Goal: Task Accomplishment & Management: Complete application form

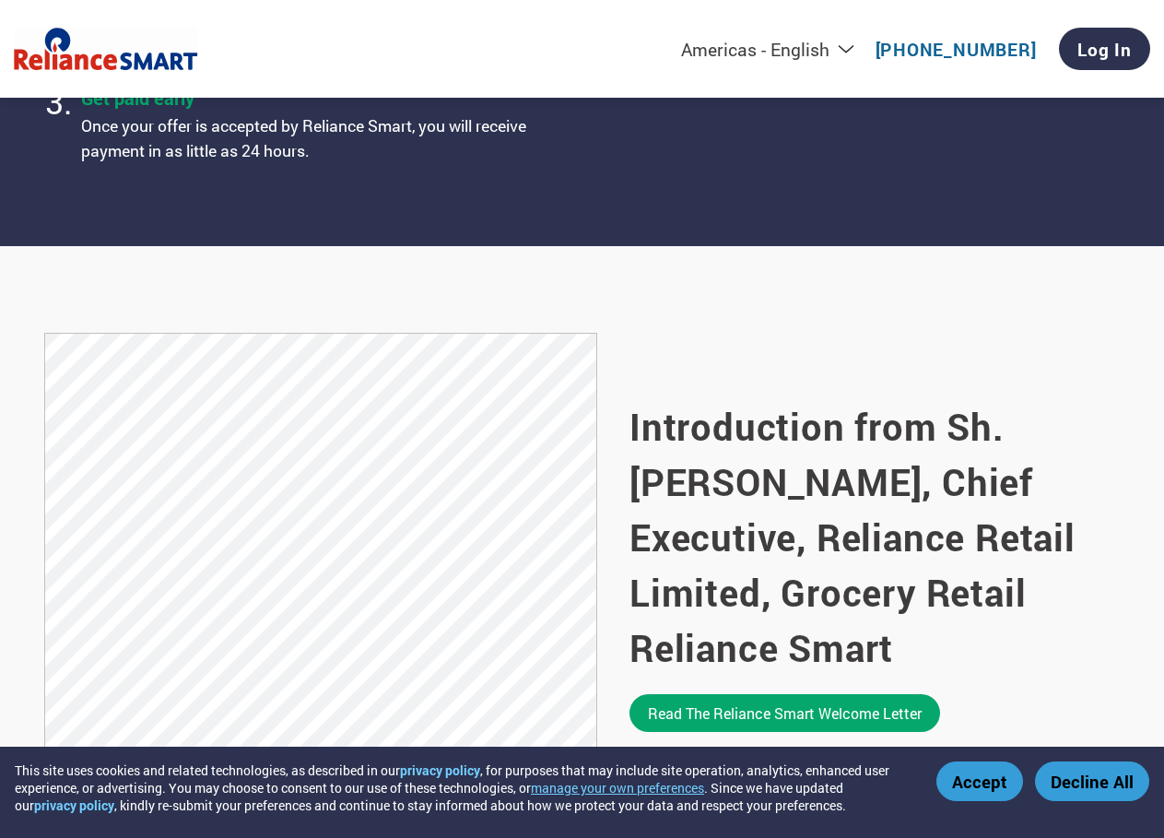
scroll to position [988, 0]
click at [1090, 53] on link "Log In" at bounding box center [1104, 49] width 91 height 42
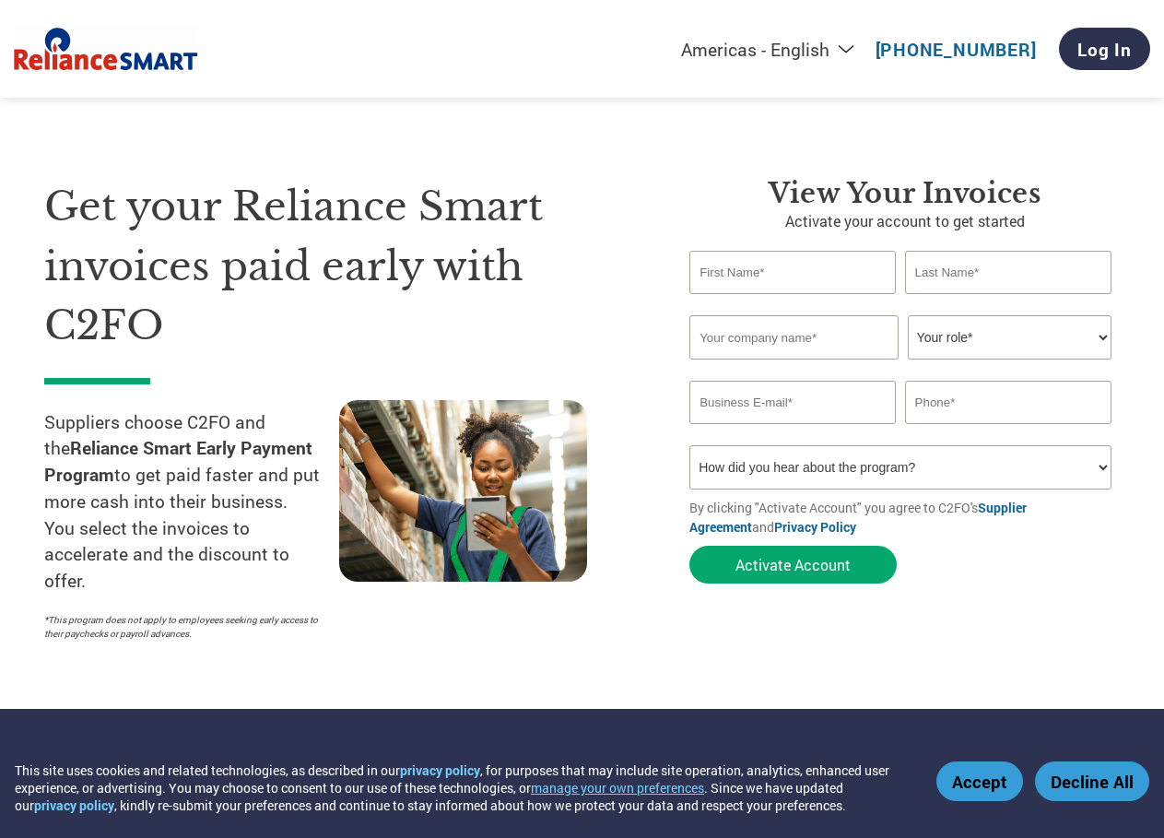
click at [816, 270] on input "text" at bounding box center [792, 272] width 206 height 43
click at [786, 278] on input "text" at bounding box center [792, 272] width 206 height 43
type input "H"
type input "JAMBU"
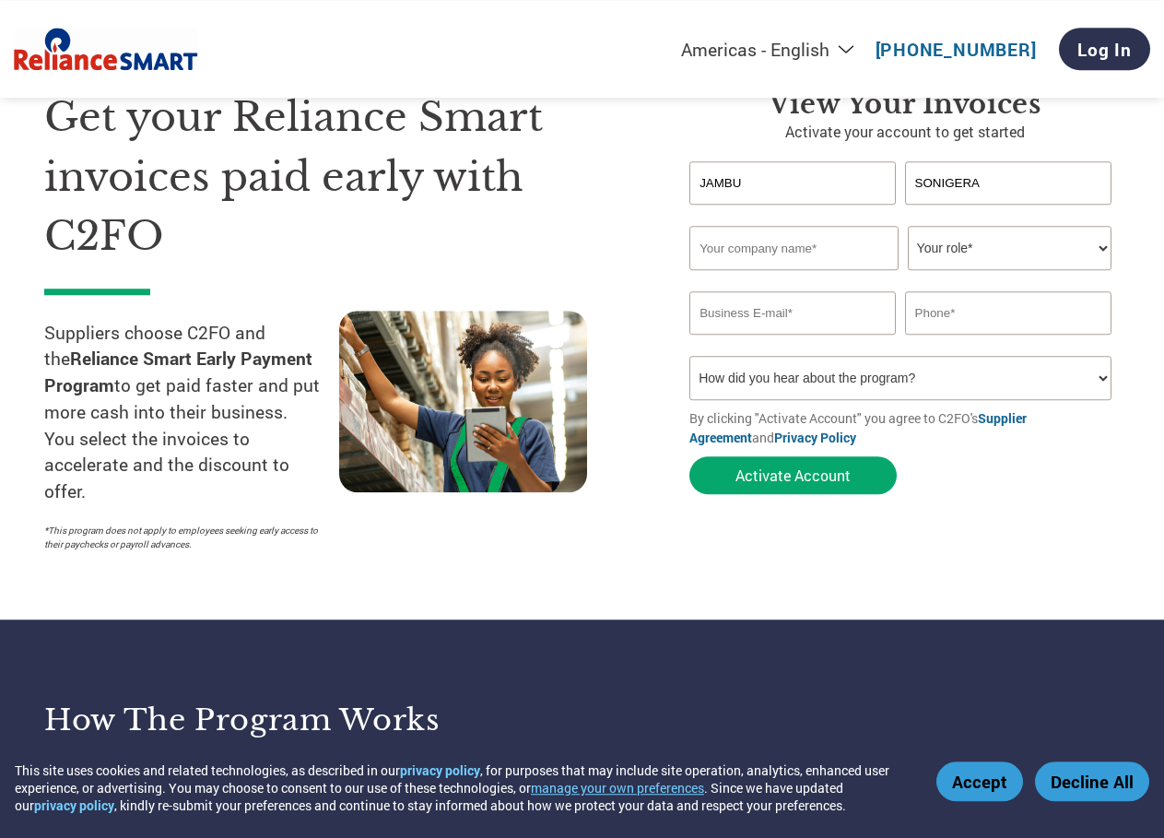
scroll to position [94, 0]
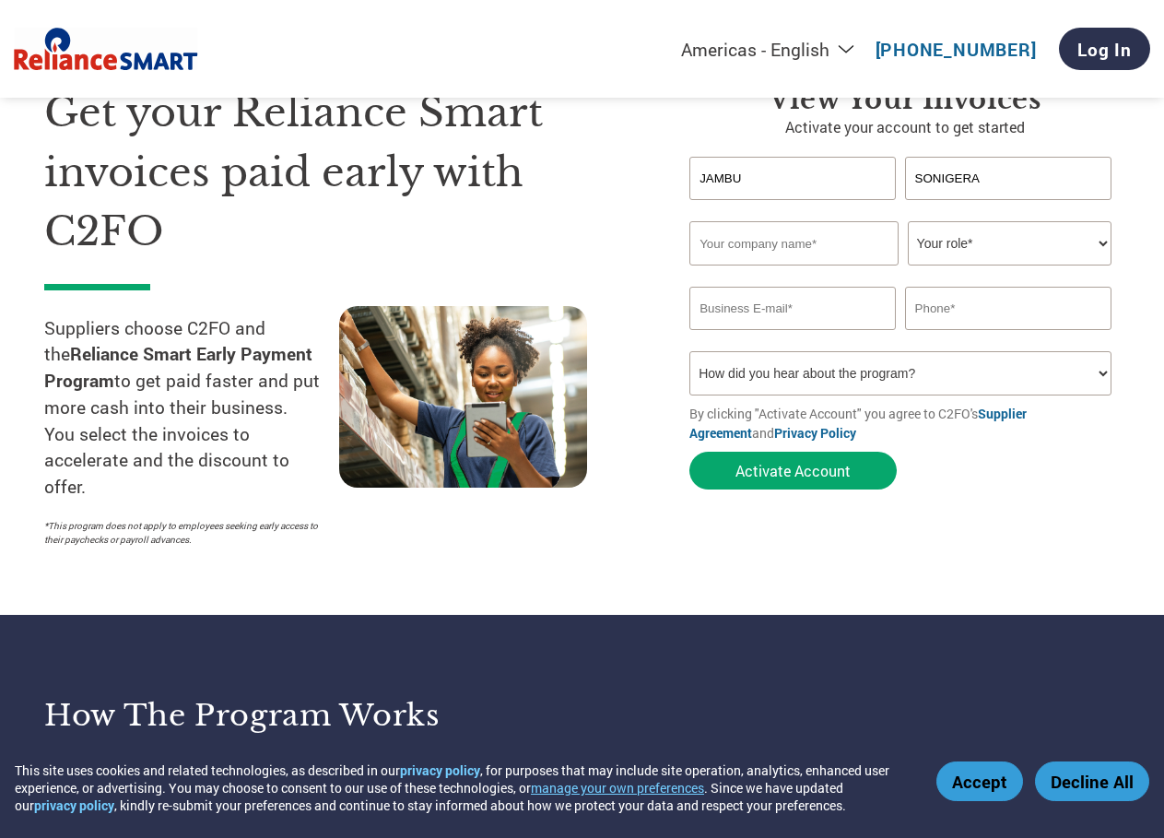
type input "SONIGERA"
click at [815, 243] on input "text" at bounding box center [793, 243] width 209 height 44
type input "JSDISTRIBUTORS"
select select "OWNER_FOUNDER"
click option "Owner/Founder" at bounding box center [0, 0] width 0 height 0
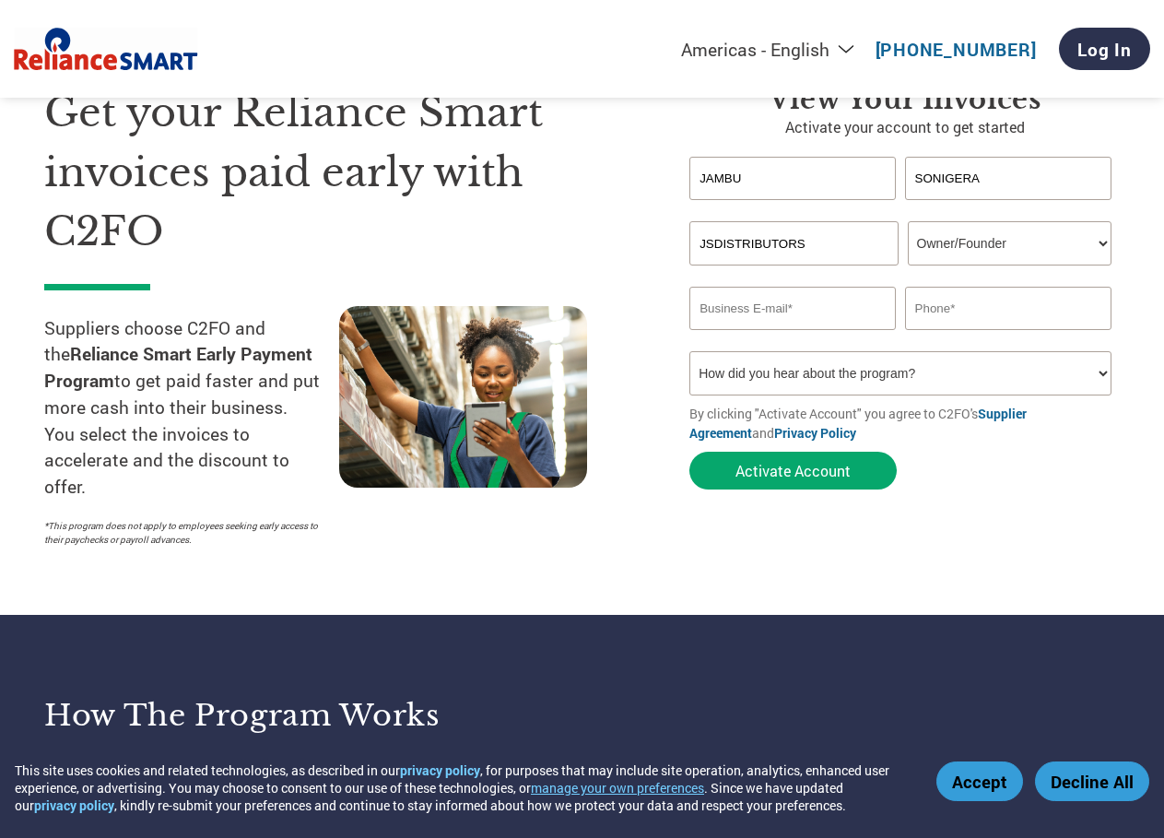
click at [825, 314] on input "email" at bounding box center [792, 308] width 206 height 43
type input "a"
type input "jambu.sonigera@jsdistributors.in"
click at [912, 311] on input "text" at bounding box center [1008, 308] width 206 height 43
type input "9845446280"
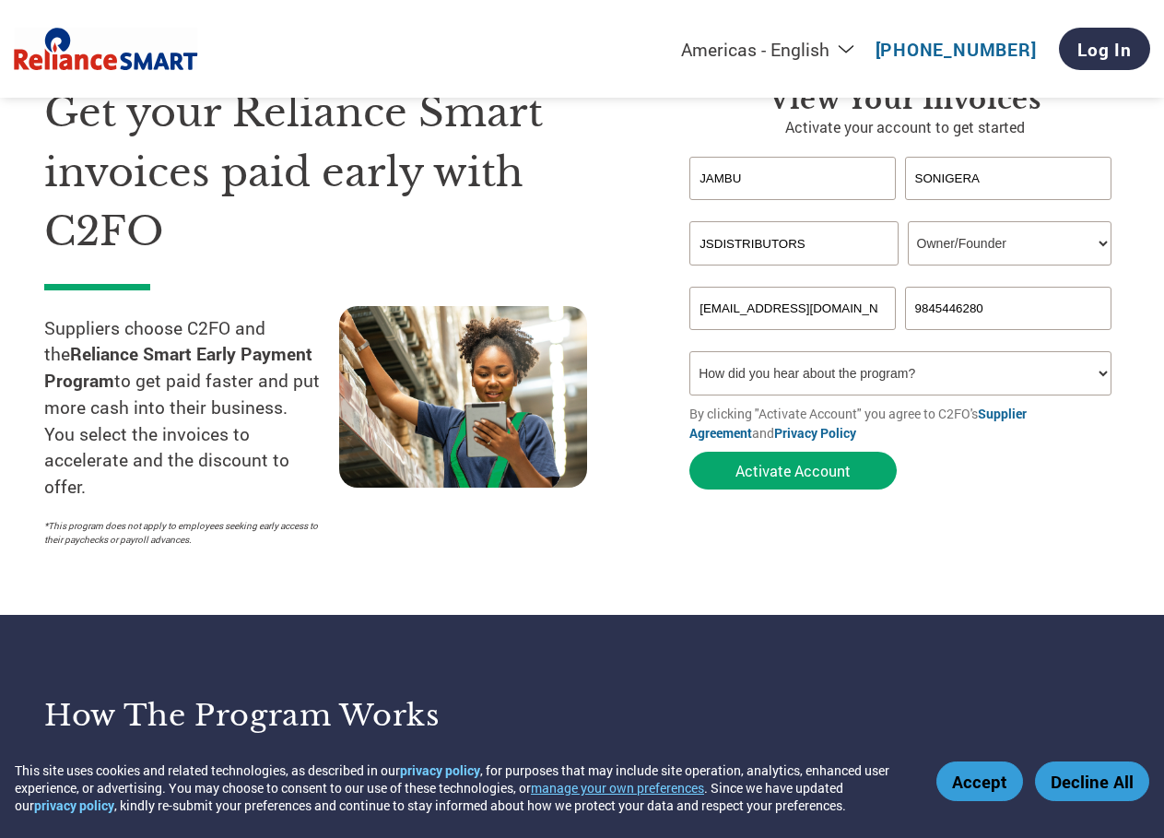
click at [689, 351] on select "How did you hear about the program? Received a letter Email Social Media Online…" at bounding box center [899, 373] width 421 height 44
select select "Email"
click option "Email" at bounding box center [0, 0] width 0 height 0
click at [755, 476] on button "Activate Account" at bounding box center [792, 471] width 207 height 38
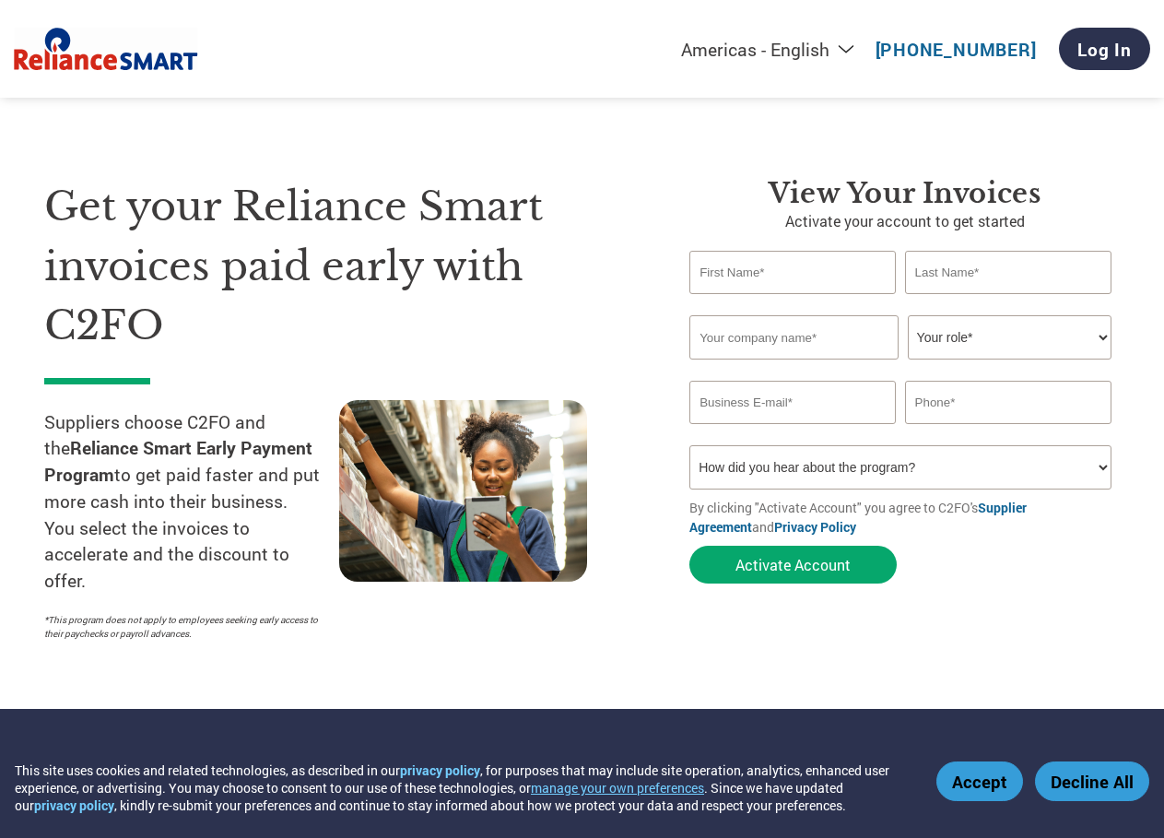
click at [734, 271] on input "text" at bounding box center [792, 272] width 206 height 43
type input "JAYANHTI"
click at [949, 278] on input "text" at bounding box center [1008, 272] width 206 height 43
type input "MORAM"
click at [829, 338] on input "text" at bounding box center [793, 337] width 209 height 44
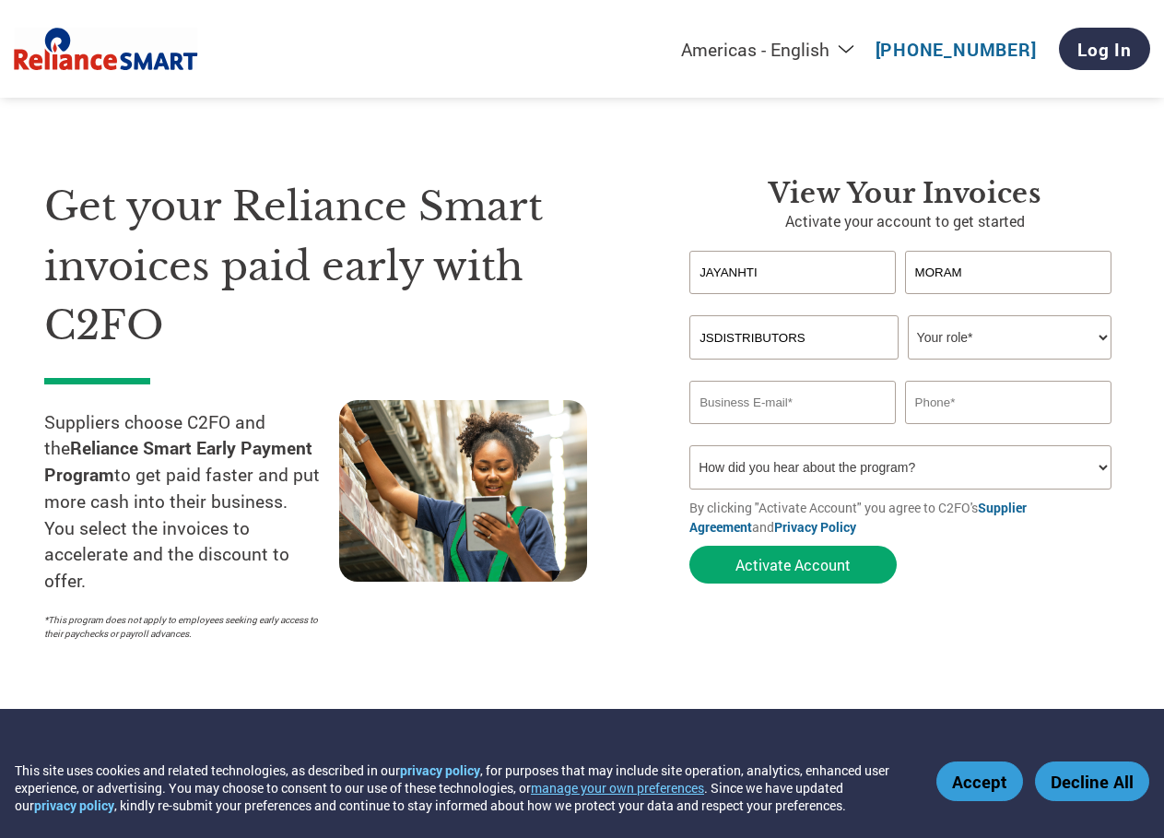
type input "JSDISTRIBUTORS"
click at [908, 315] on select "Your role* CFO Controller Credit Manager Finance Director Treasurer CEO Preside…" at bounding box center [1010, 337] width 204 height 44
select select "ACCOUNTING"
click option "Accounting" at bounding box center [0, 0] width 0 height 0
click at [864, 411] on input "email" at bounding box center [792, 402] width 206 height 43
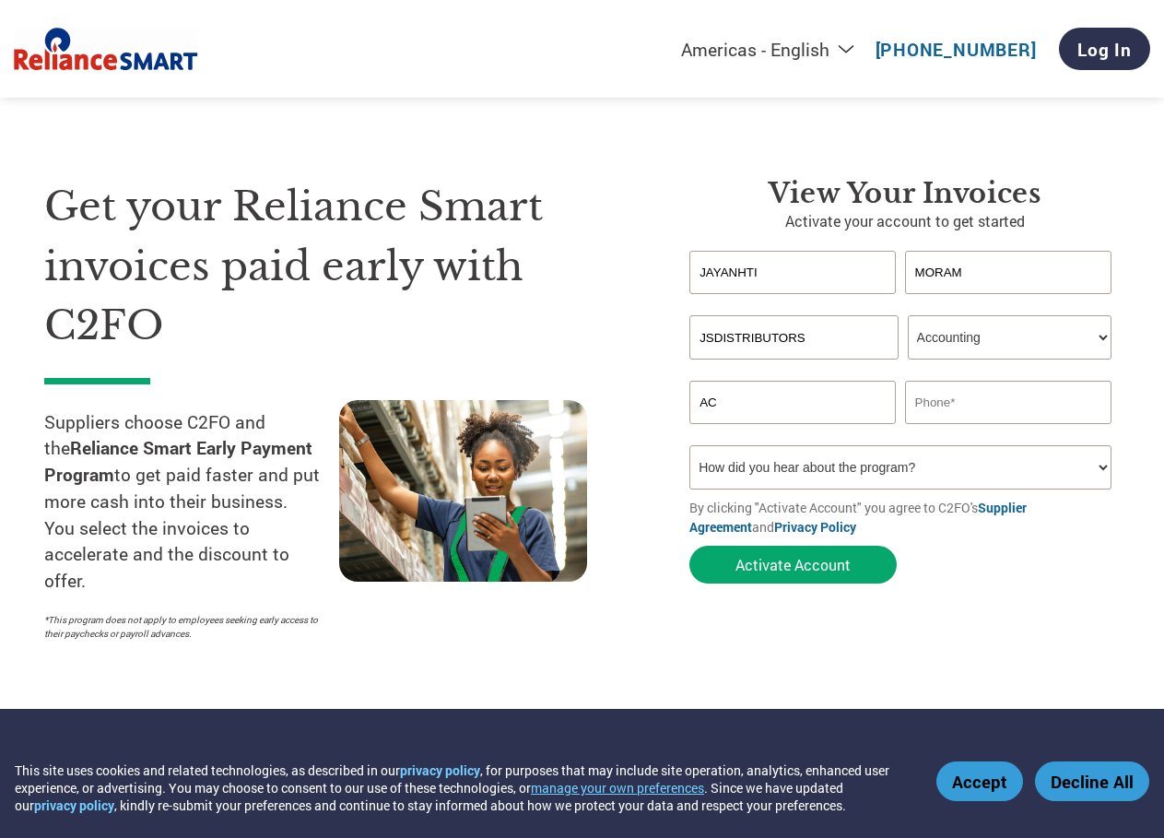
type input "A"
type input "accounts@jsdistributors.in"
click at [1027, 426] on div "Inavlid Email Address Inavlid Phone Number" at bounding box center [904, 434] width 430 height 21
click at [959, 399] on input "text" at bounding box center [1008, 402] width 206 height 43
type input "9740329137"
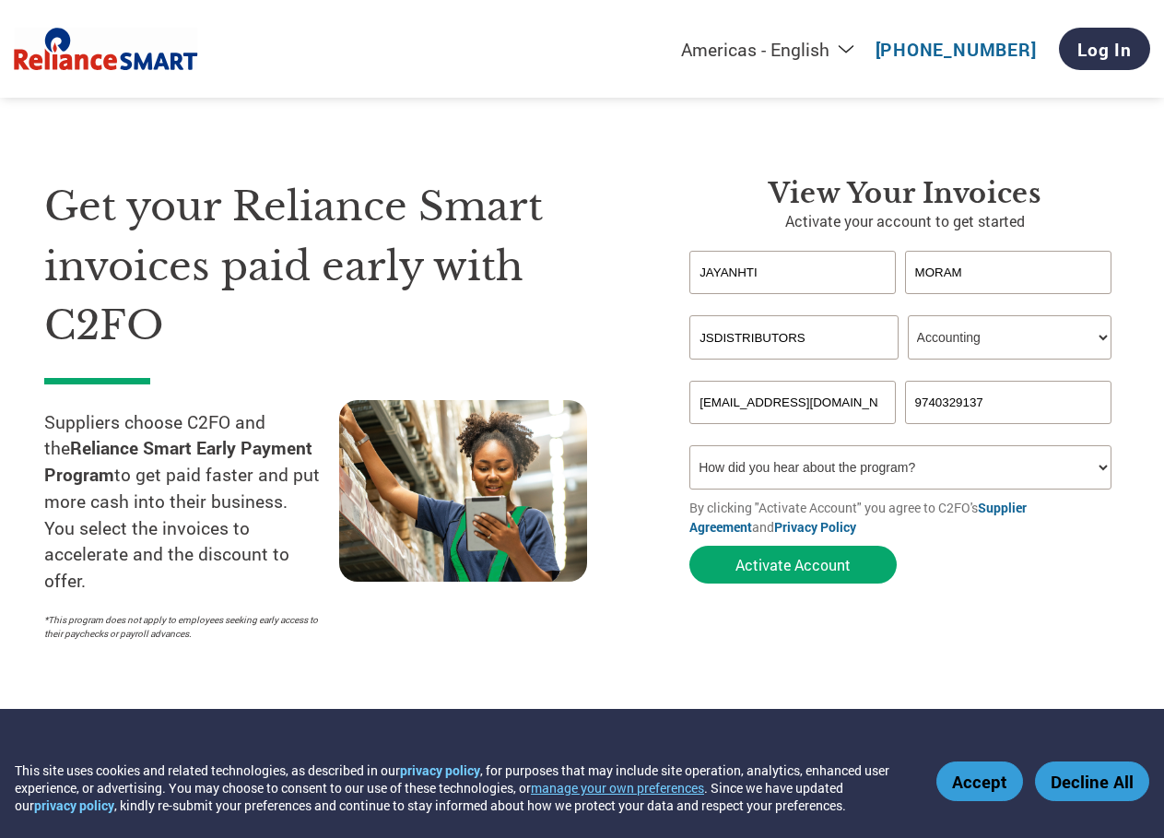
click at [689, 445] on select "How did you hear about the program? Received a letter Email Social Media Online…" at bounding box center [899, 467] width 421 height 44
select select "Email"
click option "Email" at bounding box center [0, 0] width 0 height 0
click at [771, 563] on button "Activate Account" at bounding box center [792, 565] width 207 height 38
type input "JAYANHTI"
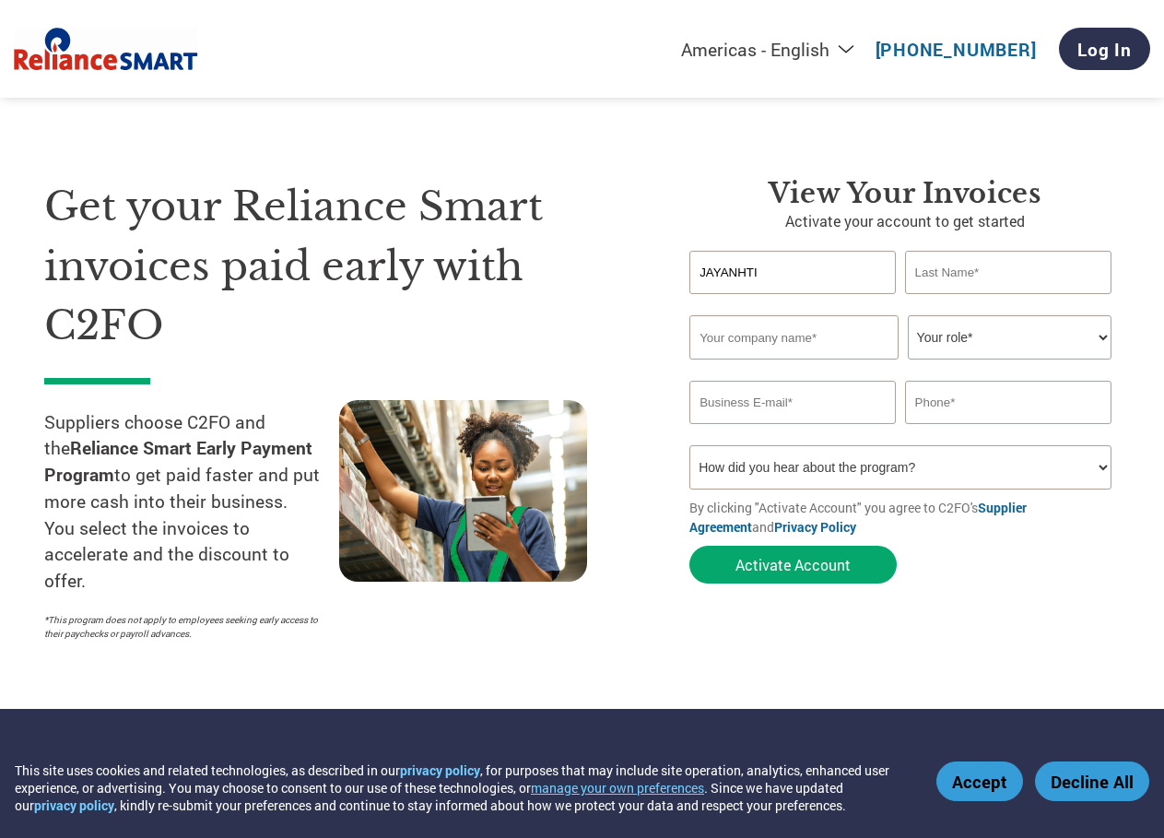
click at [931, 274] on input "text" at bounding box center [1008, 272] width 206 height 43
type input "MORAM"
click at [828, 342] on input "text" at bounding box center [793, 337] width 209 height 44
type input "g"
type input "JSDISTRIBUTORS"
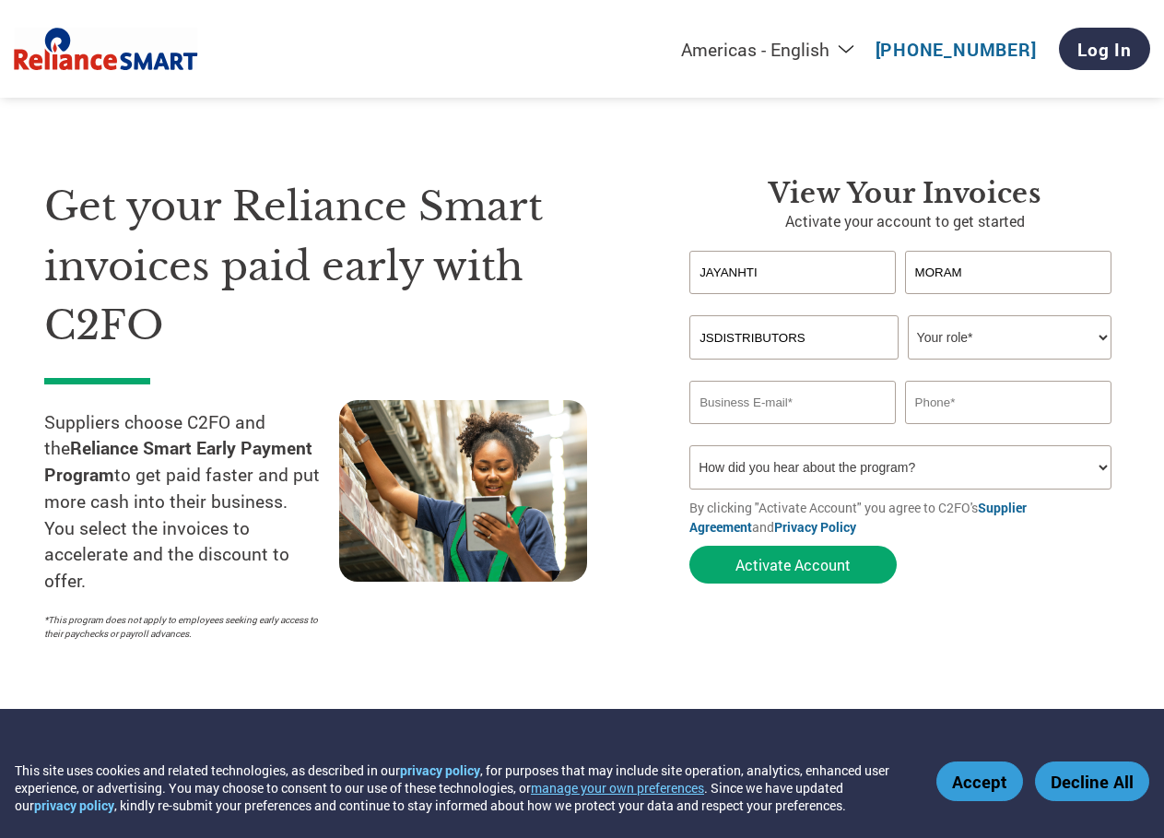
click at [908, 315] on select "Your role* CFO Controller Credit Manager Finance Director Treasurer CEO Preside…" at bounding box center [1010, 337] width 204 height 44
select select "ACCOUNTING"
click option "Accounting" at bounding box center [0, 0] width 0 height 0
click at [824, 412] on input "email" at bounding box center [792, 402] width 206 height 43
type input "accounts@jsdistributors.in"
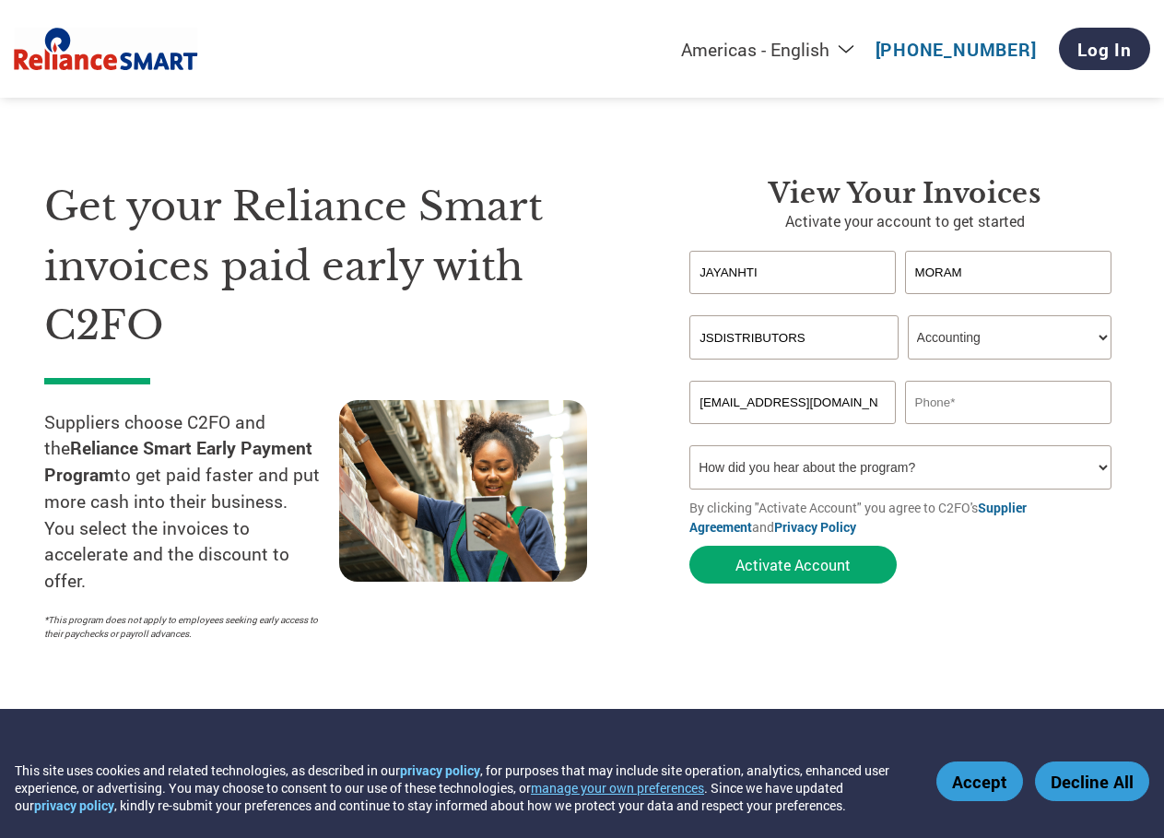
click at [965, 409] on input "text" at bounding box center [1008, 402] width 206 height 43
type input "9740329137"
click at [689, 445] on select "How did you hear about the program? Received a letter Email Social Media Online…" at bounding box center [899, 467] width 421 height 44
select select "Email"
click option "Email" at bounding box center [0, 0] width 0 height 0
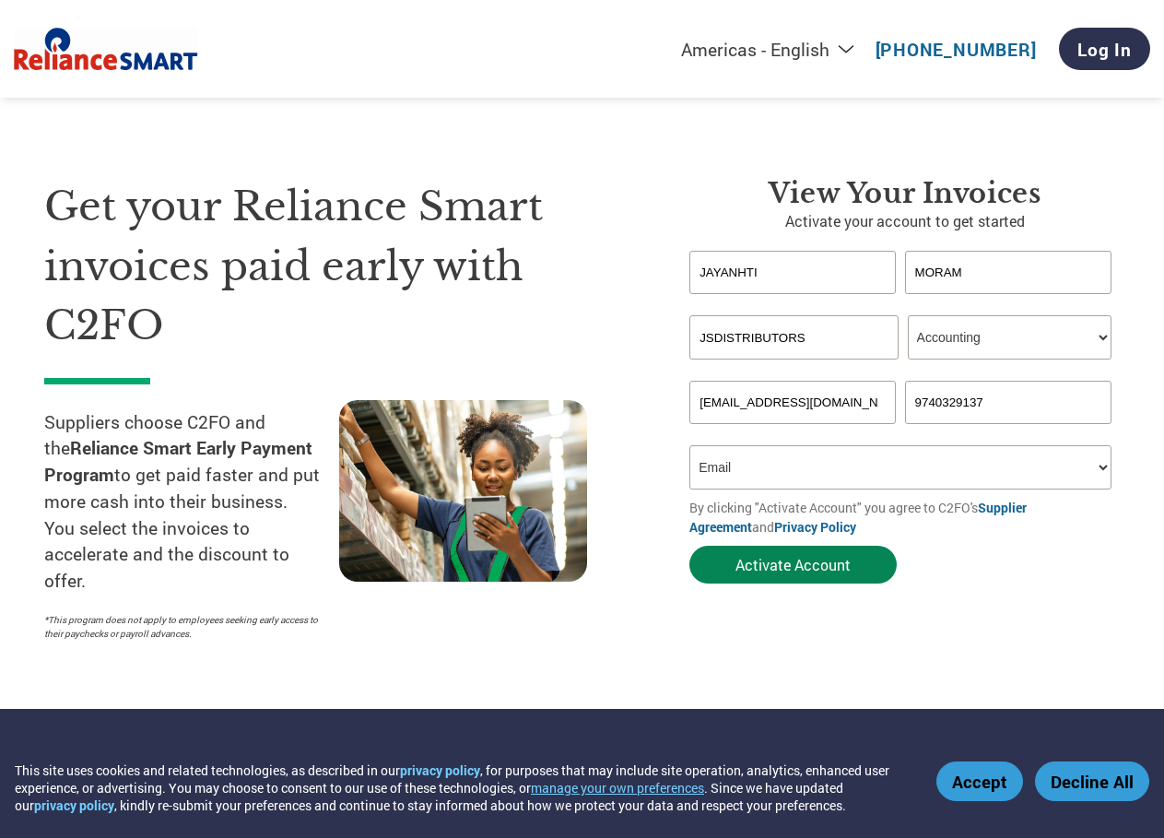
click at [789, 565] on button "Activate Account" at bounding box center [792, 565] width 207 height 38
